Goal: Task Accomplishment & Management: Manage account settings

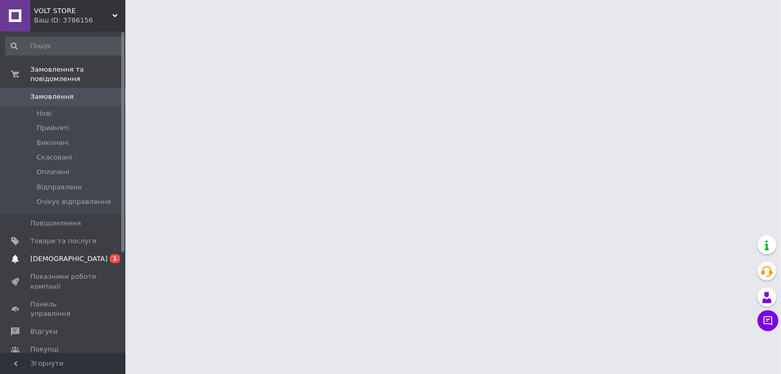
click at [68, 255] on link "Сповіщення 0 1" at bounding box center [64, 259] width 129 height 18
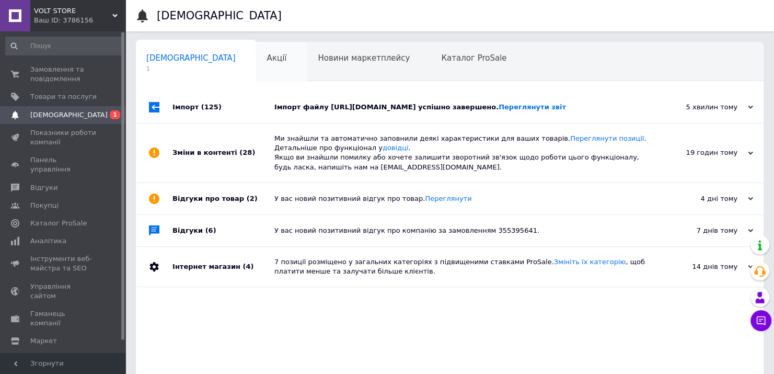
click at [257, 64] on div "Акції 0" at bounding box center [282, 62] width 51 height 40
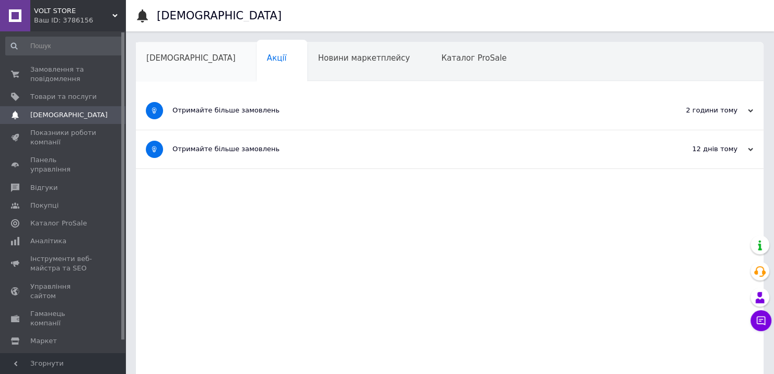
click at [185, 59] on span "[DEMOGRAPHIC_DATA]" at bounding box center [190, 57] width 89 height 9
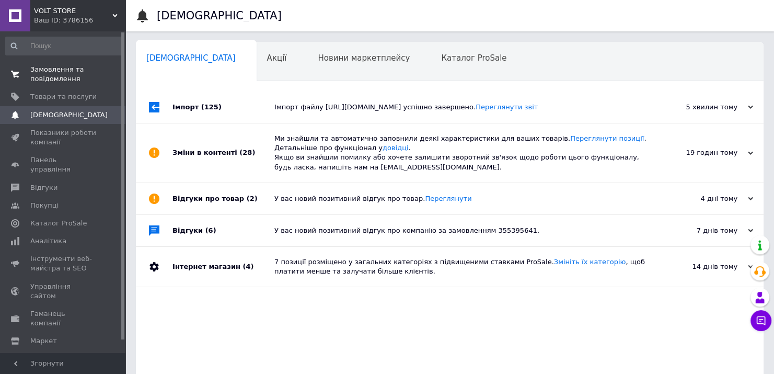
click at [52, 70] on span "Замовлення та повідомлення" at bounding box center [63, 74] width 66 height 19
